Goal: Transaction & Acquisition: Book appointment/travel/reservation

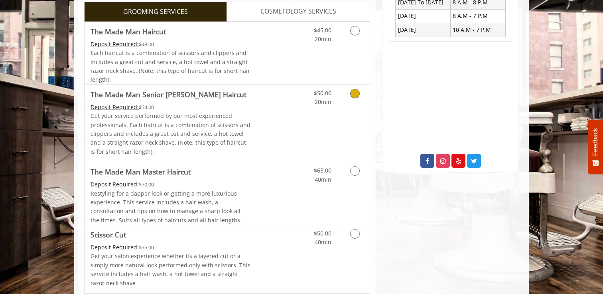
scroll to position [238, 0]
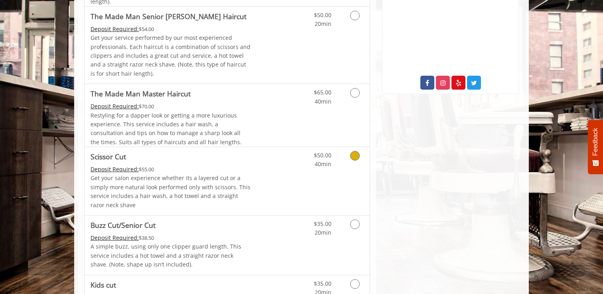
click at [200, 191] on p "Get your salon experience whether its a layered cut or a simply more natural lo…" at bounding box center [170, 192] width 160 height 36
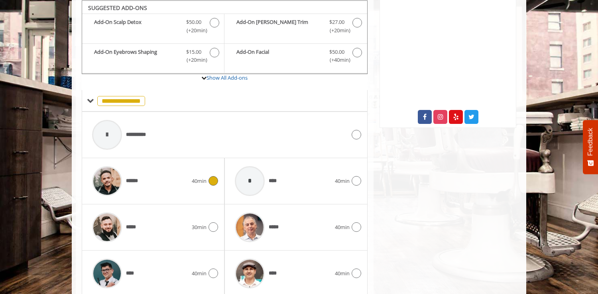
click at [195, 195] on div "****** 40min" at bounding box center [153, 181] width 130 height 38
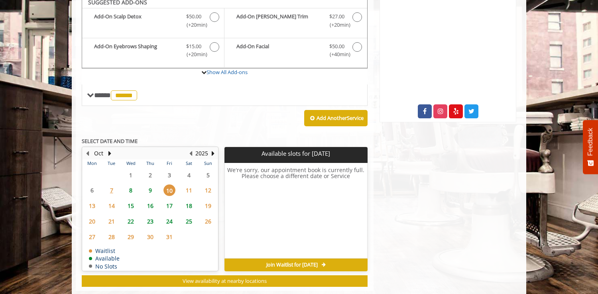
scroll to position [272, 0]
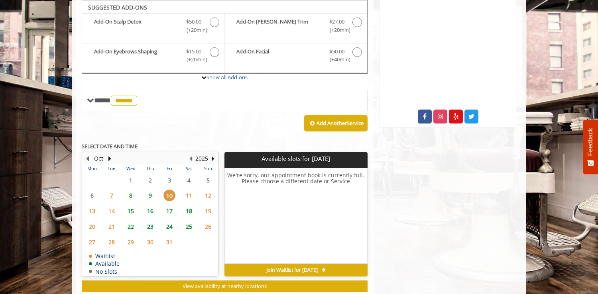
click at [189, 194] on span "11" at bounding box center [189, 196] width 12 height 12
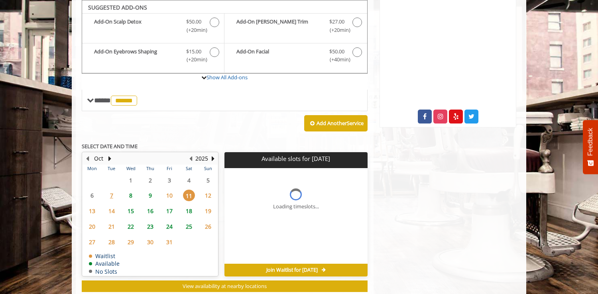
scroll to position [293, 0]
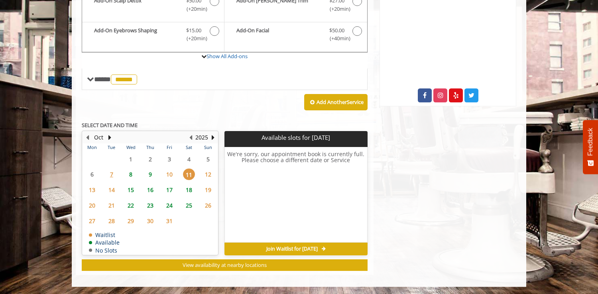
click at [204, 177] on span "12" at bounding box center [208, 175] width 12 height 12
click at [146, 174] on span "9" at bounding box center [150, 175] width 12 height 12
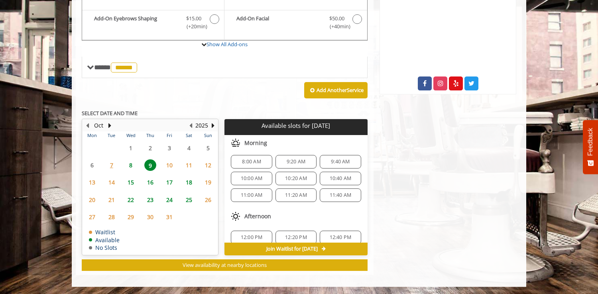
scroll to position [0, 0]
click at [207, 162] on span "12" at bounding box center [208, 165] width 12 height 12
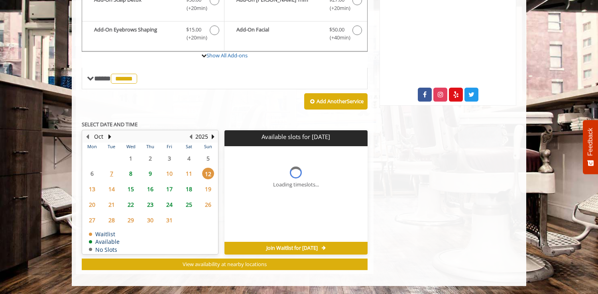
scroll to position [293, 0]
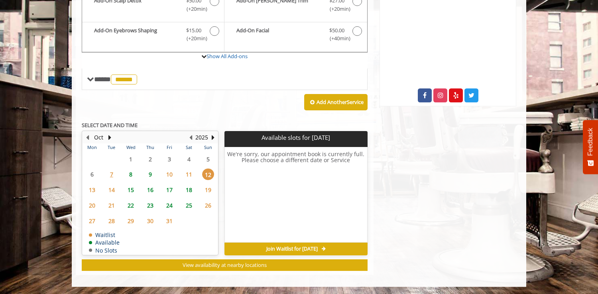
click at [130, 175] on span "8" at bounding box center [131, 175] width 12 height 12
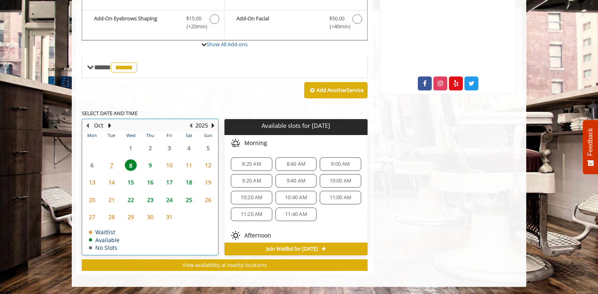
click at [148, 174] on td "16" at bounding box center [149, 182] width 19 height 17
click at [149, 169] on span "9" at bounding box center [150, 165] width 12 height 12
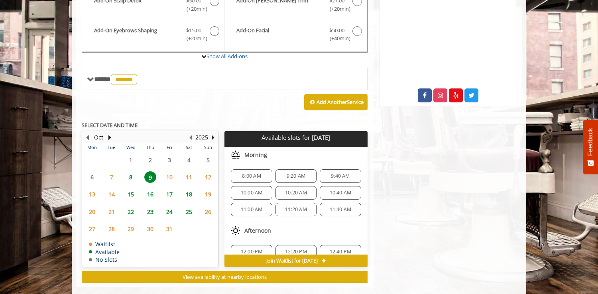
scroll to position [305, 0]
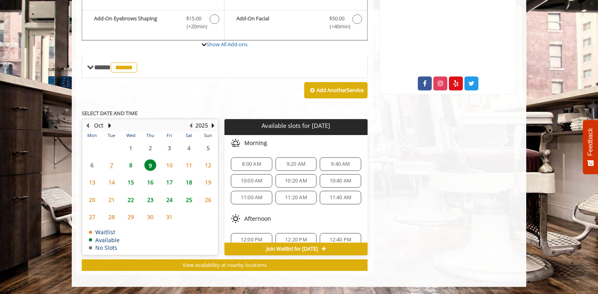
click at [132, 167] on span "8" at bounding box center [131, 165] width 12 height 12
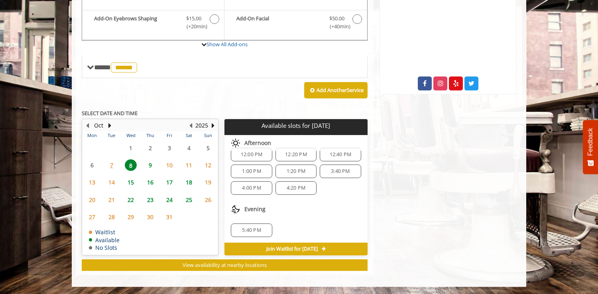
scroll to position [103, 0]
click at [149, 162] on span "9" at bounding box center [150, 165] width 12 height 12
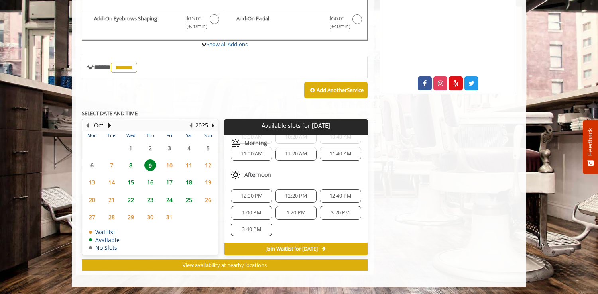
scroll to position [35, 0]
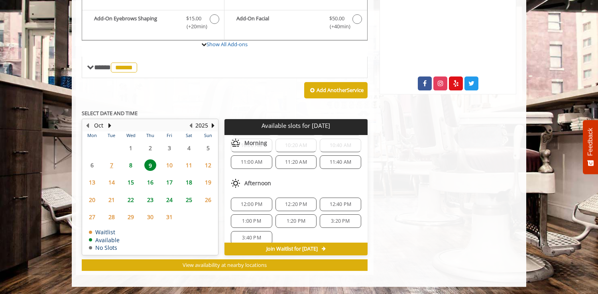
click at [171, 165] on span "10" at bounding box center [169, 165] width 12 height 12
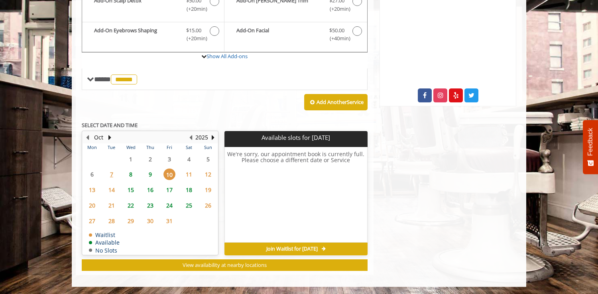
click at [126, 173] on span "8" at bounding box center [131, 175] width 12 height 12
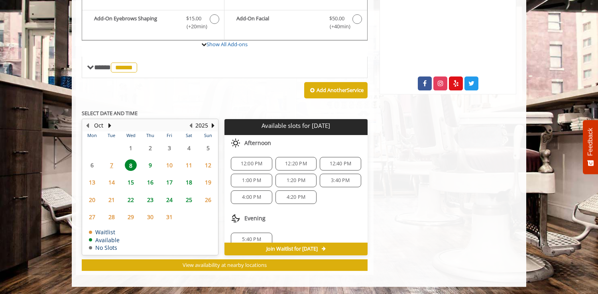
scroll to position [103, 0]
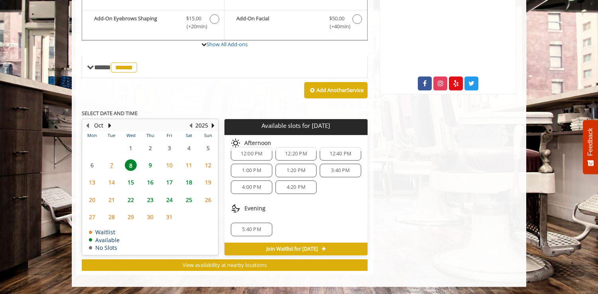
click at [232, 226] on div "5:40 PM" at bounding box center [251, 230] width 41 height 14
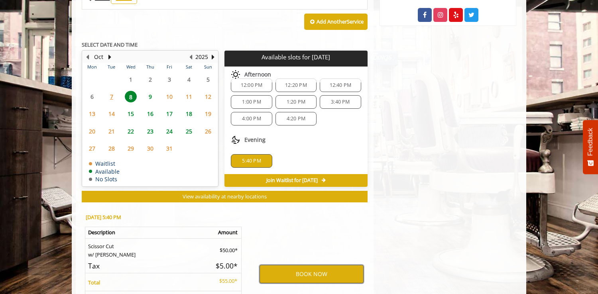
click at [292, 268] on button "BOOK NOW" at bounding box center [311, 274] width 104 height 18
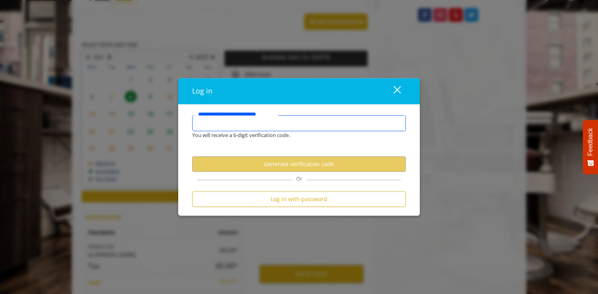
click at [275, 126] on input "**********" at bounding box center [299, 124] width 214 height 16
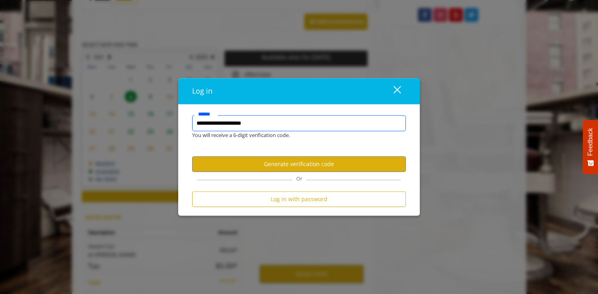
type input "**********"
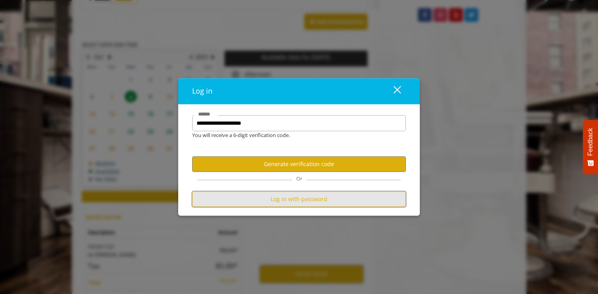
click at [259, 196] on button "Log in with password" at bounding box center [299, 200] width 214 height 16
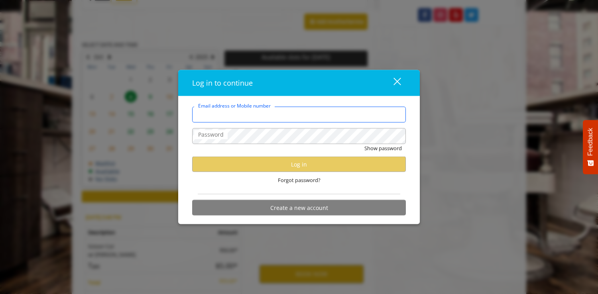
type input "**********"
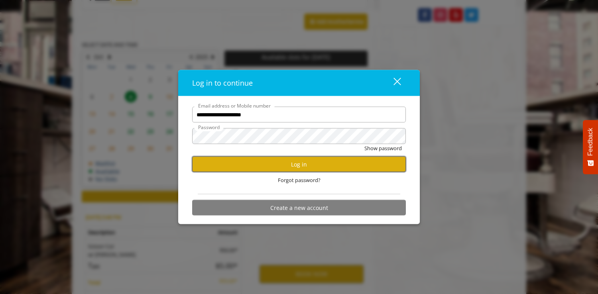
click at [274, 161] on button "Log in" at bounding box center [299, 165] width 214 height 16
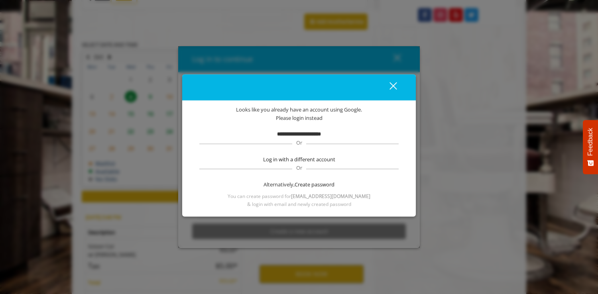
click at [293, 132] on b "**********" at bounding box center [299, 134] width 44 height 5
click at [293, 184] on div "Alternatively, Create password" at bounding box center [299, 184] width 202 height 8
click at [303, 116] on span "Please login instead" at bounding box center [299, 118] width 47 height 8
click at [392, 83] on div "close" at bounding box center [388, 87] width 16 height 12
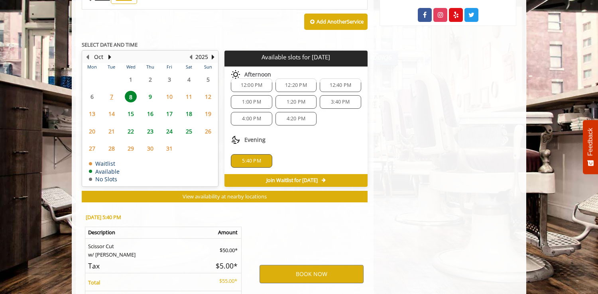
click at [253, 166] on div "5:40 PM" at bounding box center [251, 161] width 41 height 14
click at [257, 161] on span "5:40 PM" at bounding box center [251, 161] width 19 height 6
click at [287, 272] on button "BOOK NOW" at bounding box center [311, 274] width 104 height 18
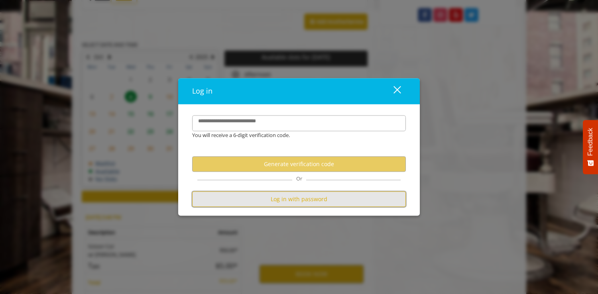
click at [269, 196] on button "Log in with password" at bounding box center [299, 200] width 214 height 16
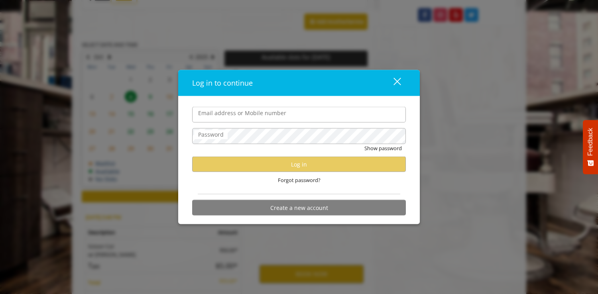
type input "**********"
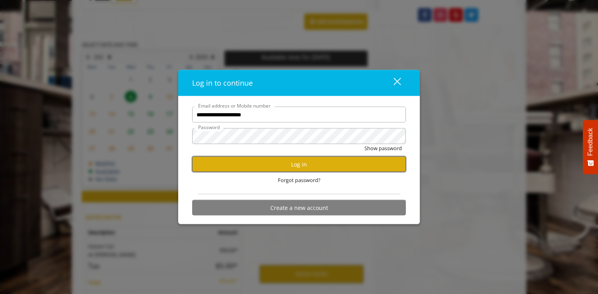
click at [264, 159] on button "Log in" at bounding box center [299, 165] width 214 height 16
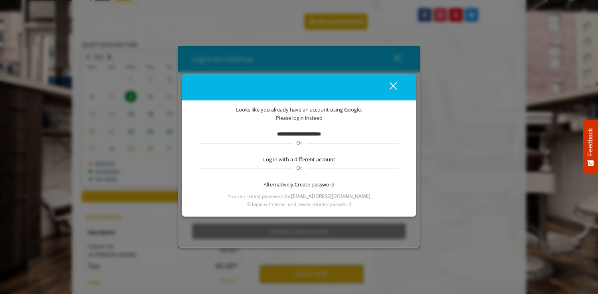
click at [389, 87] on div "close" at bounding box center [388, 87] width 16 height 12
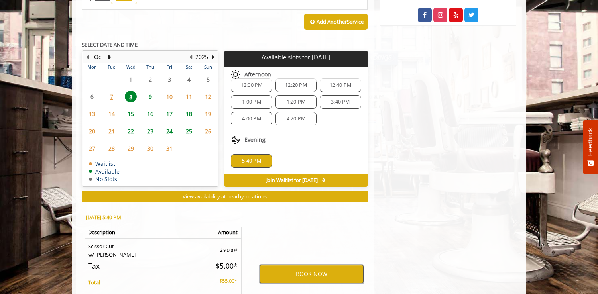
click at [288, 269] on button "BOOK NOW" at bounding box center [311, 274] width 104 height 18
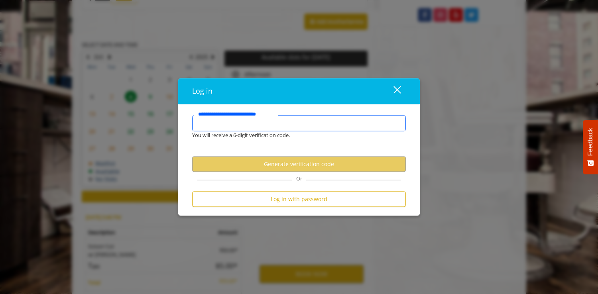
click at [257, 119] on input "**********" at bounding box center [299, 124] width 214 height 16
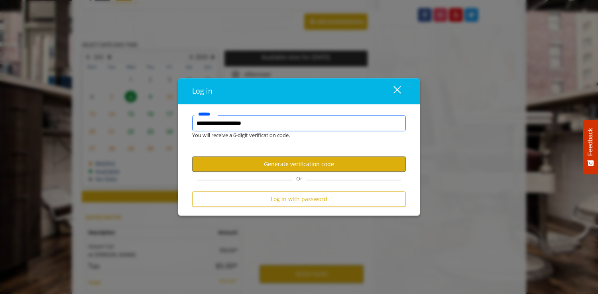
type input "**********"
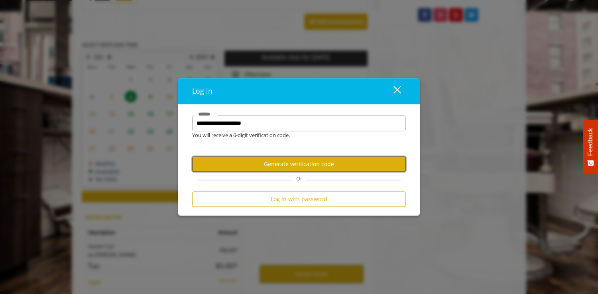
click at [254, 163] on button "Generate verification code" at bounding box center [299, 165] width 214 height 16
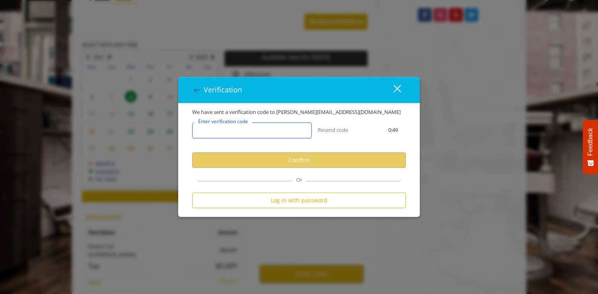
click at [291, 132] on input "Enter verification code" at bounding box center [252, 131] width 120 height 16
paste input "******"
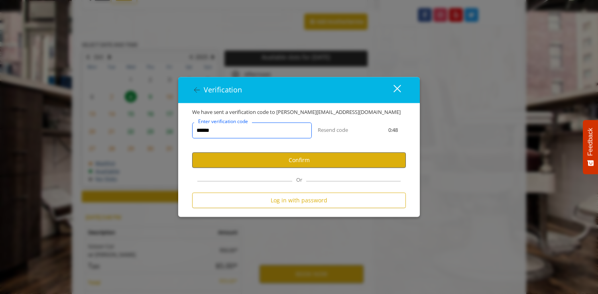
type input "******"
click at [289, 164] on button "Confirm" at bounding box center [299, 161] width 214 height 16
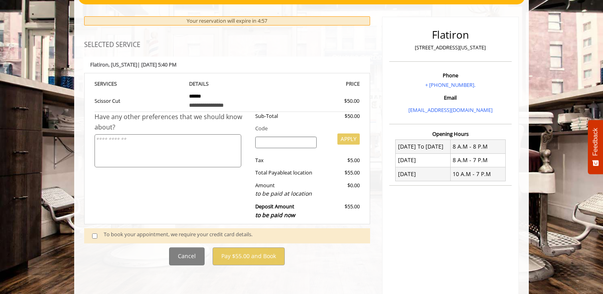
scroll to position [89, 0]
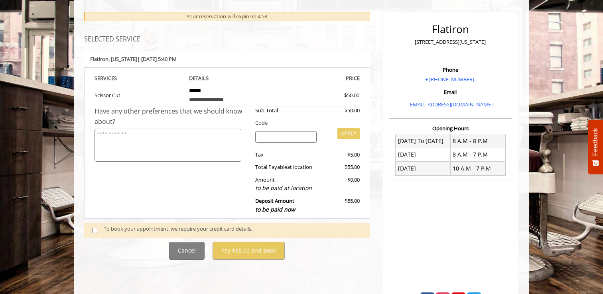
click at [156, 153] on textarea at bounding box center [167, 145] width 147 height 33
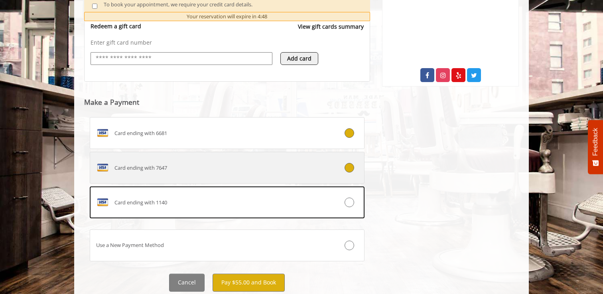
scroll to position [318, 0]
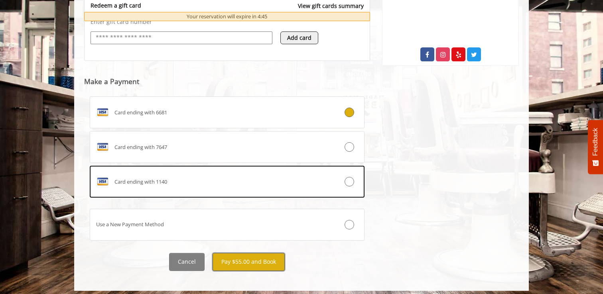
click at [254, 259] on button "Pay $55.00 and Book" at bounding box center [248, 262] width 72 height 18
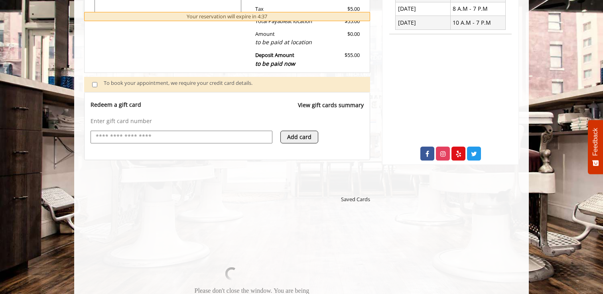
scroll to position [237, 0]
